Goal: Task Accomplishment & Management: Understand process/instructions

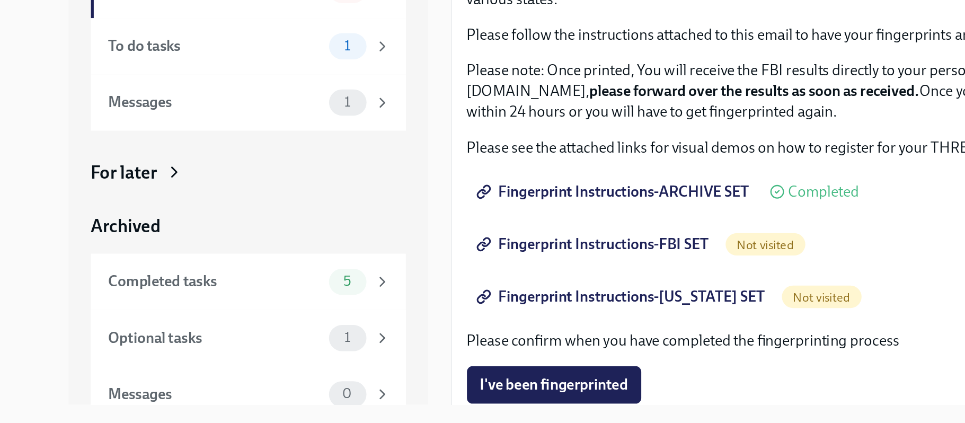
drag, startPoint x: 505, startPoint y: 301, endPoint x: 486, endPoint y: 304, distance: 19.3
click at [486, 304] on div "We ask that you make three appointments to get fingerprinted, which we will nee…" at bounding box center [493, 348] width 459 height 365
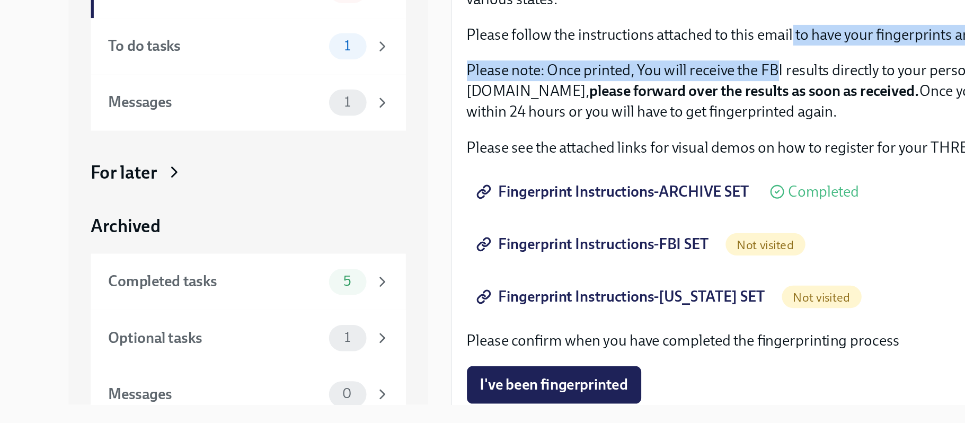
drag, startPoint x: 447, startPoint y: 208, endPoint x: 442, endPoint y: 211, distance: 6.2
click at [442, 211] on div "We ask that you make three appointments to get fingerprinted, which we will nee…" at bounding box center [493, 209] width 459 height 87
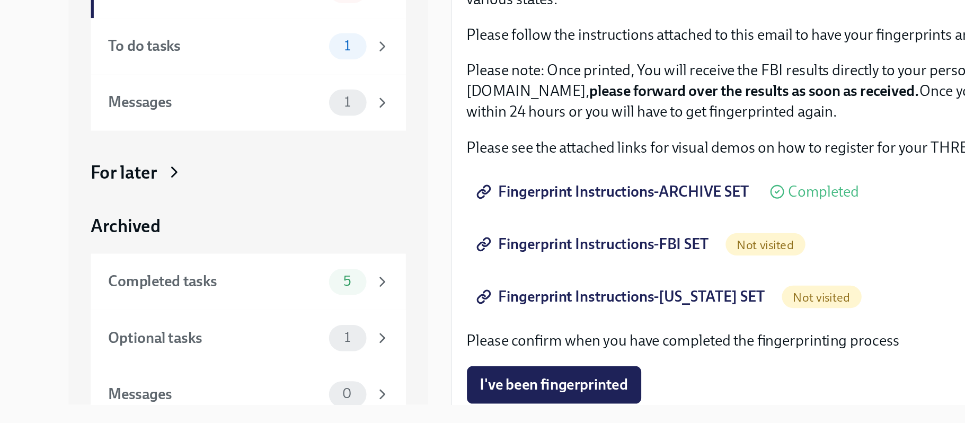
click at [441, 204] on p "Please follow the instructions attached to this email to have your fingerprints…" at bounding box center [493, 204] width 459 height 12
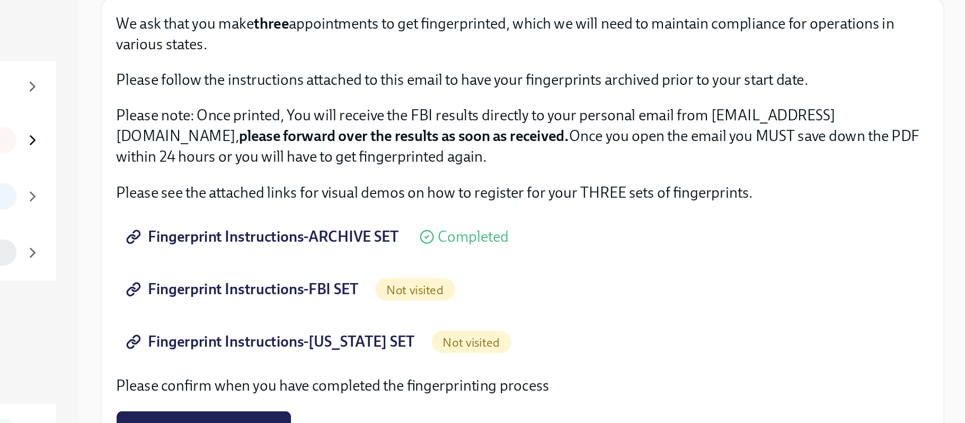
scroll to position [56, 0]
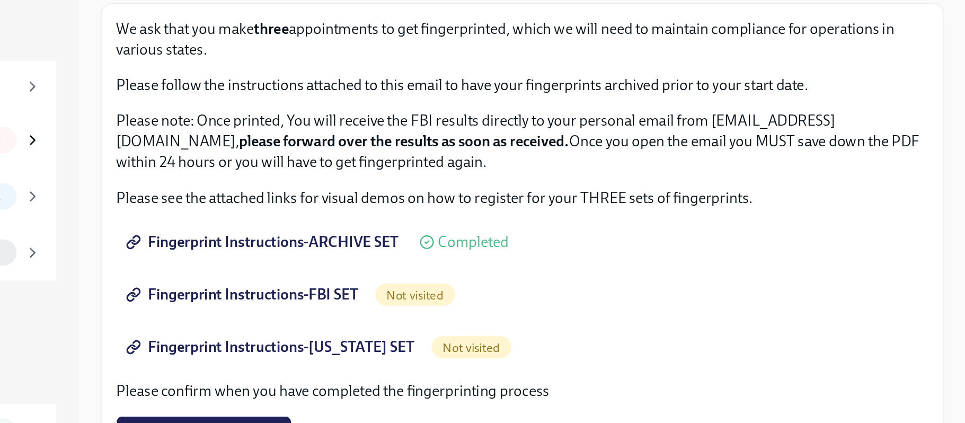
click at [356, 264] on span "Fingerprint Instructions-FBI SET" at bounding box center [335, 265] width 129 height 11
click at [339, 295] on span "Fingerprint Instructions-[US_STATE] SET" at bounding box center [351, 295] width 161 height 11
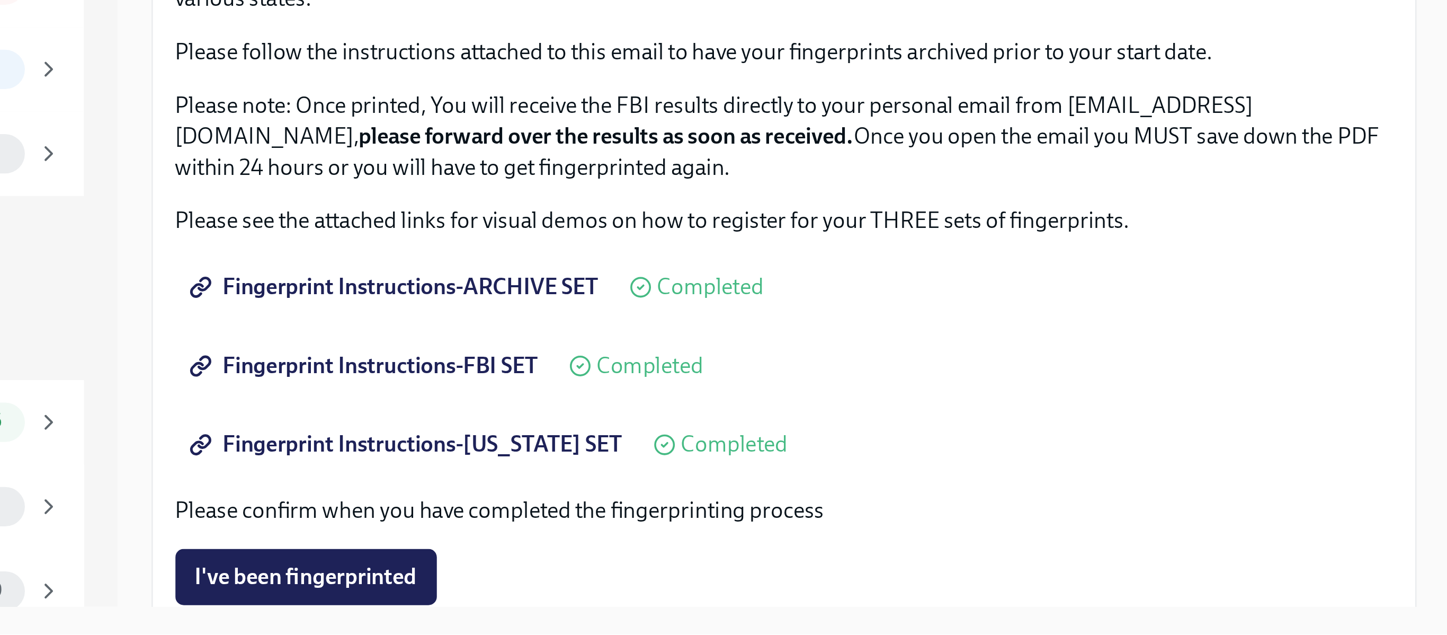
scroll to position [0, 0]
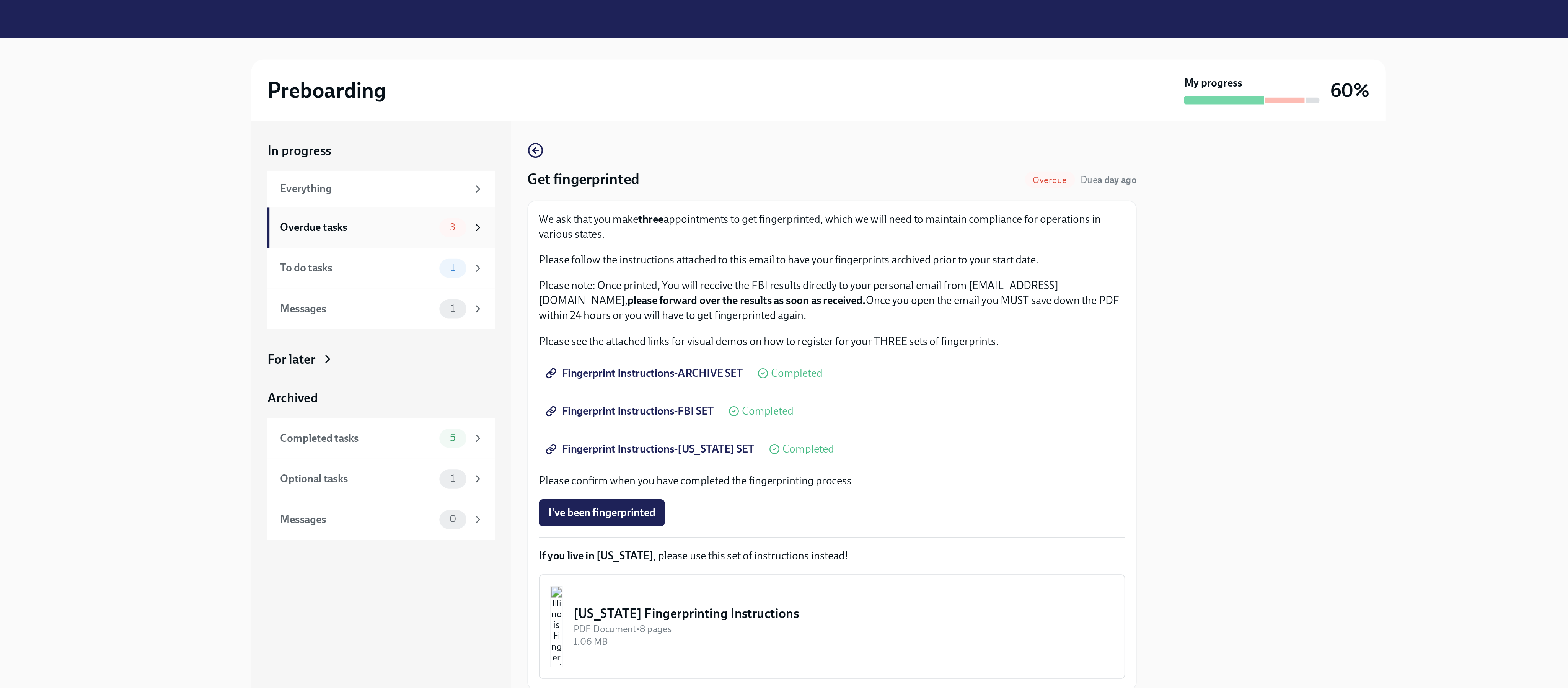
click at [522, 129] on span "3" at bounding box center [577, 129] width 12 height 6
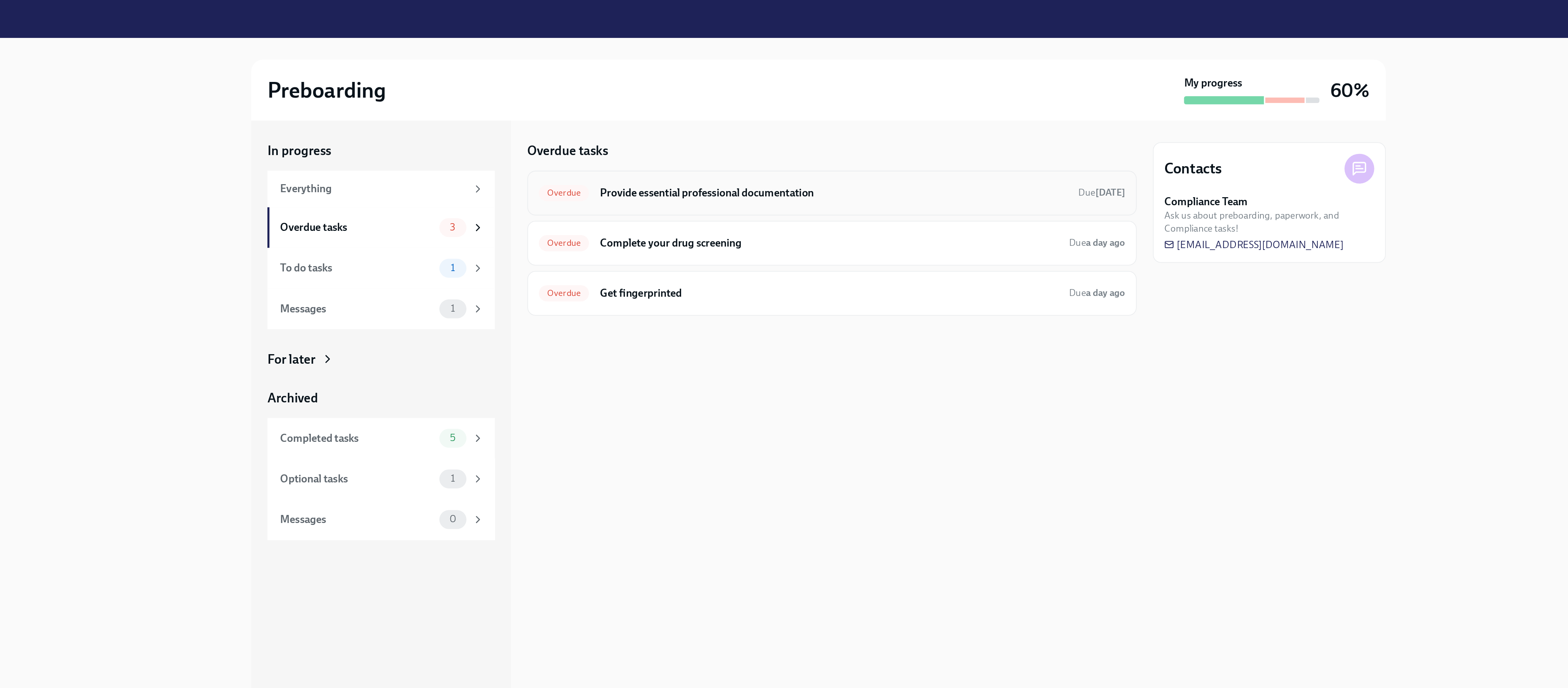
click at [522, 113] on h6 "Provide essential professional documentation" at bounding box center [792, 109] width 264 height 9
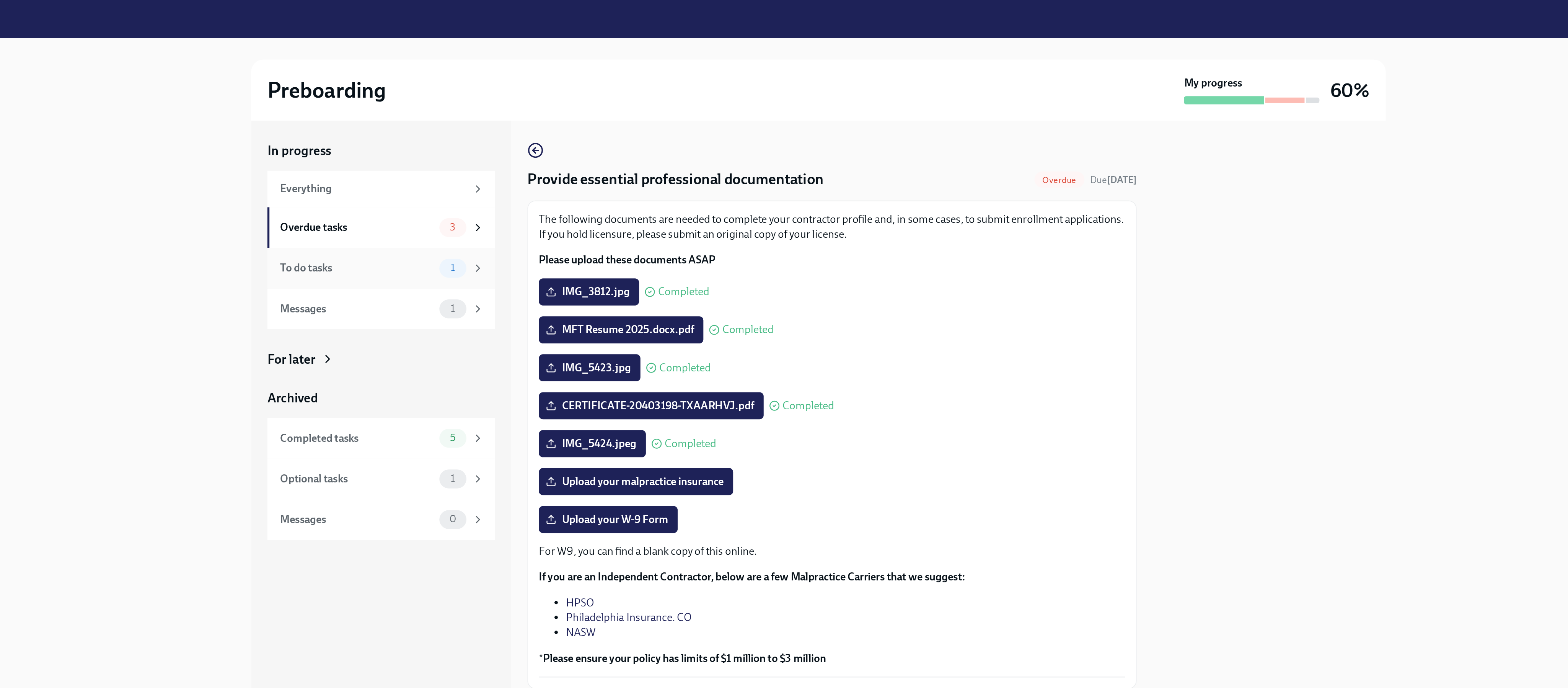
click at [501, 150] on div "To do tasks" at bounding box center [523, 152] width 87 height 9
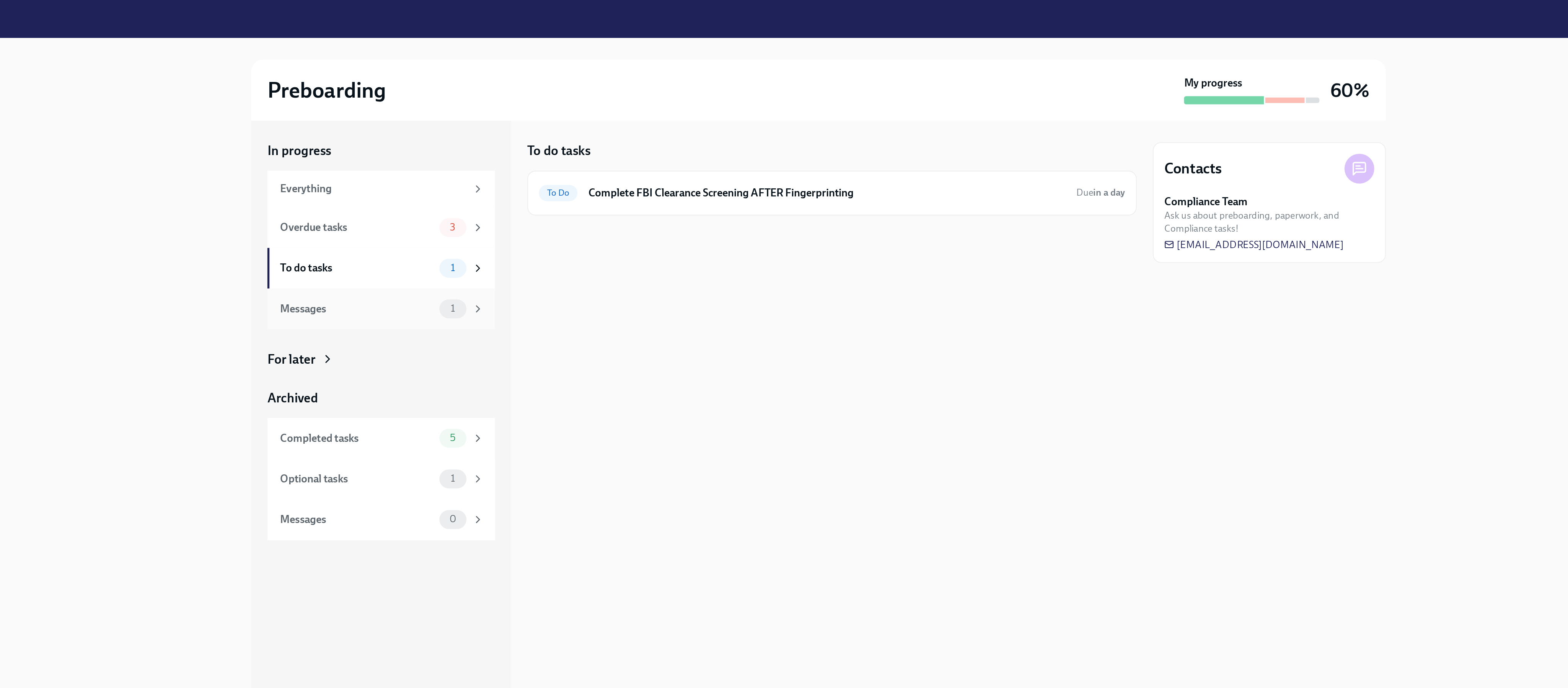
click at [501, 174] on div "Messages" at bounding box center [523, 175] width 87 height 9
click at [522, 120] on p "Hi [PERSON_NAME], and a very warm welcome from the HR Compliance Team at Charli…" at bounding box center [775, 117] width 253 height 9
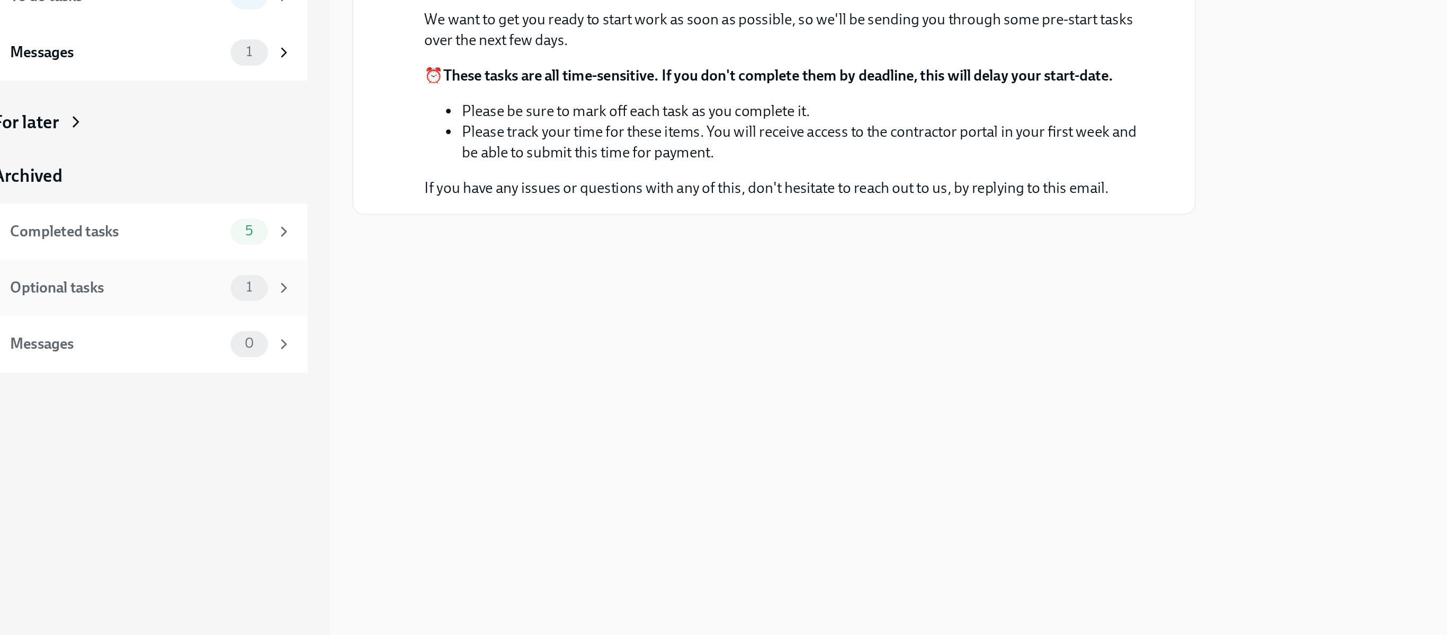
click at [332, 317] on div "Optional tasks" at bounding box center [362, 375] width 120 height 12
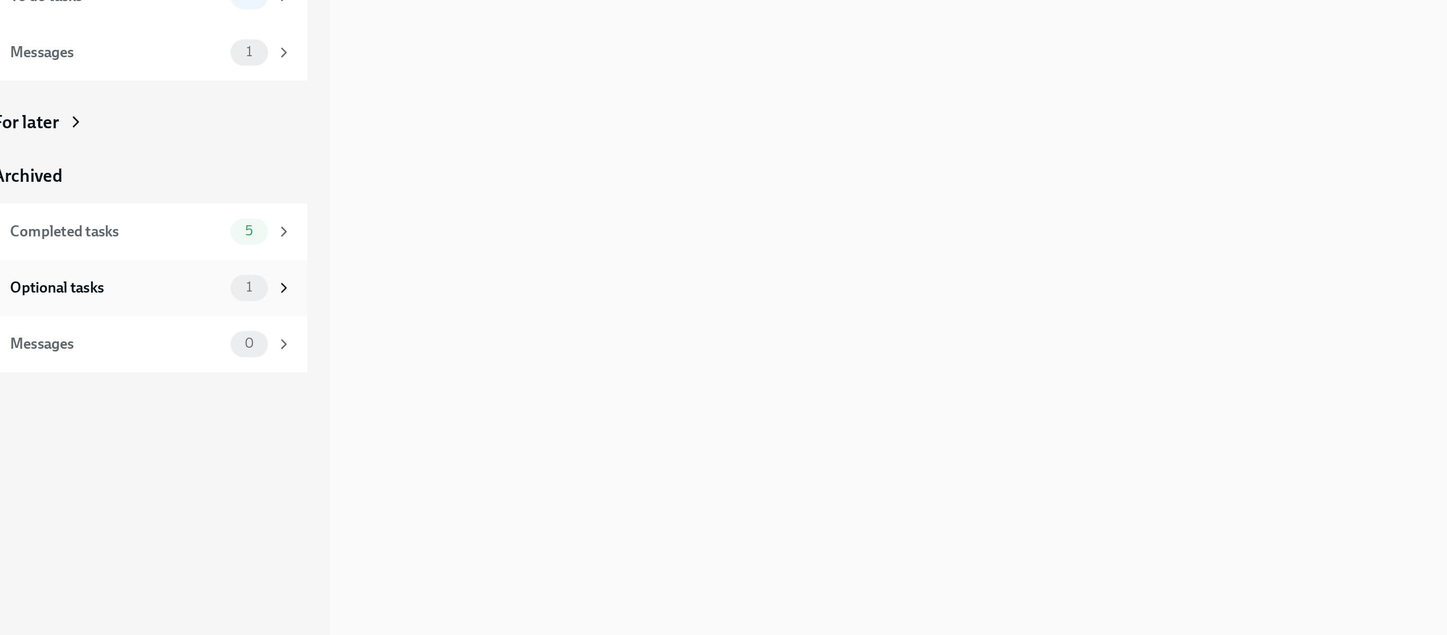
click at [322, 317] on div "Optional tasks" at bounding box center [362, 375] width 120 height 12
click at [453, 317] on icon at bounding box center [457, 375] width 10 height 10
click at [455, 317] on icon at bounding box center [457, 375] width 10 height 10
click at [457, 317] on icon at bounding box center [457, 375] width 10 height 10
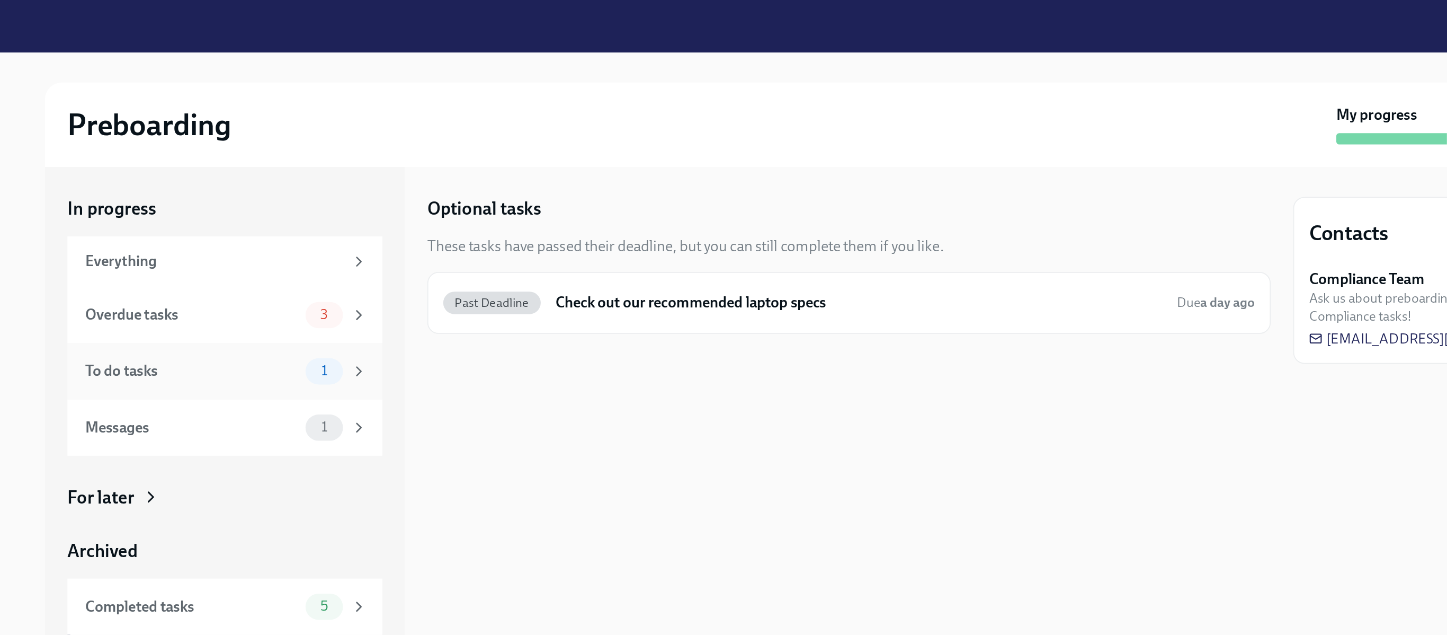
click at [332, 209] on div "To do tasks" at bounding box center [362, 210] width 120 height 12
